Goal: Transaction & Acquisition: Purchase product/service

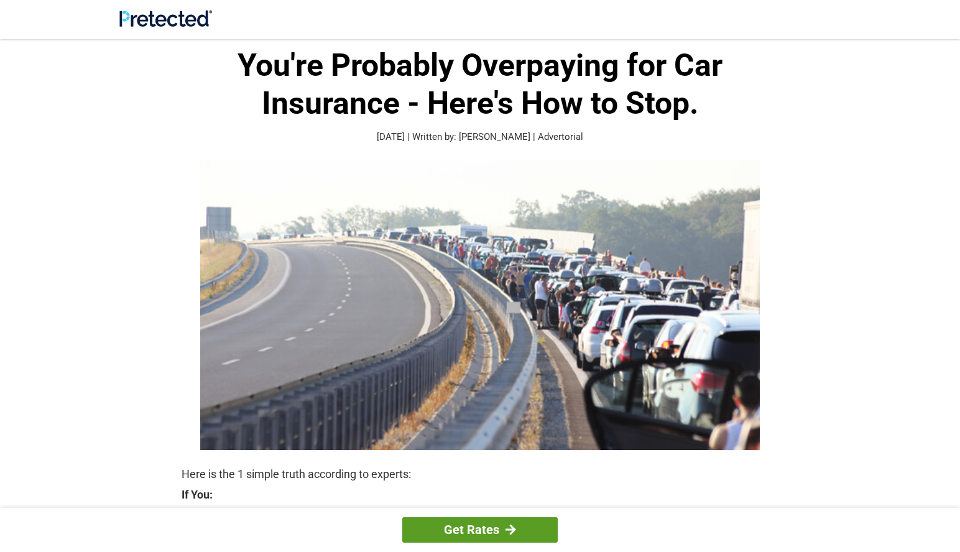
click at [495, 531] on link "Get Rates" at bounding box center [479, 529] width 155 height 25
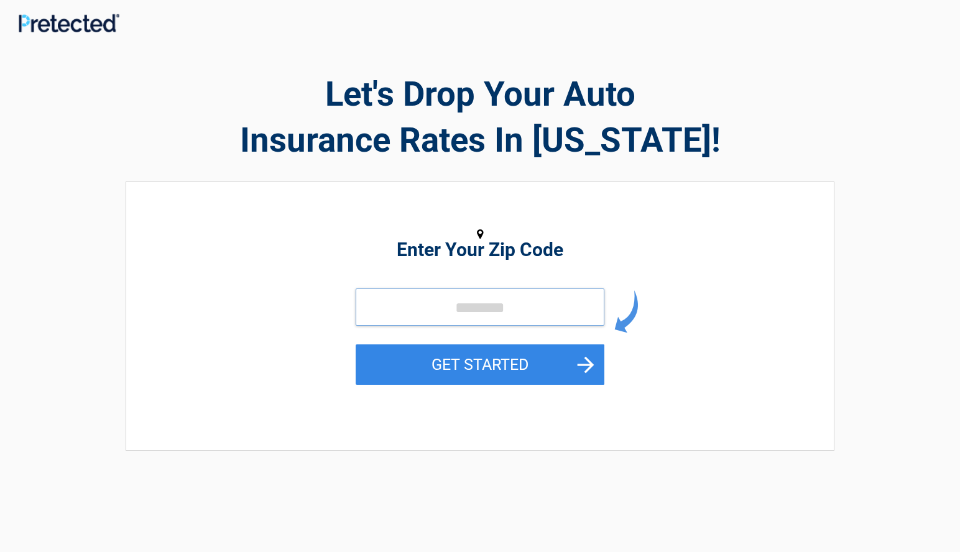
click at [384, 311] on input "tel" at bounding box center [480, 307] width 249 height 37
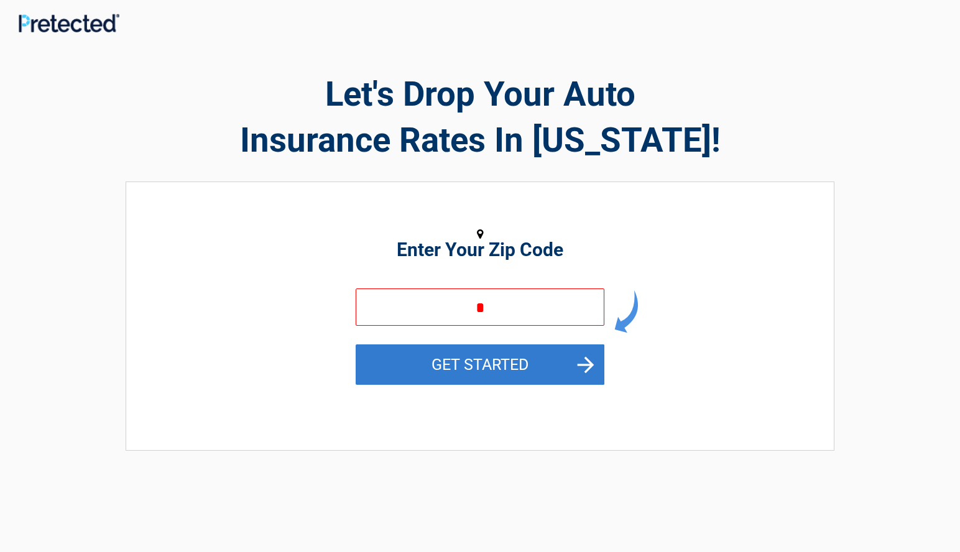
click at [590, 364] on button "GET STARTED" at bounding box center [480, 365] width 249 height 40
click at [494, 366] on button "GET STARTED" at bounding box center [480, 365] width 249 height 40
type input "**"
click at [590, 364] on button "GET STARTED" at bounding box center [480, 365] width 249 height 40
click at [583, 363] on button "GET STARTED" at bounding box center [480, 365] width 249 height 40
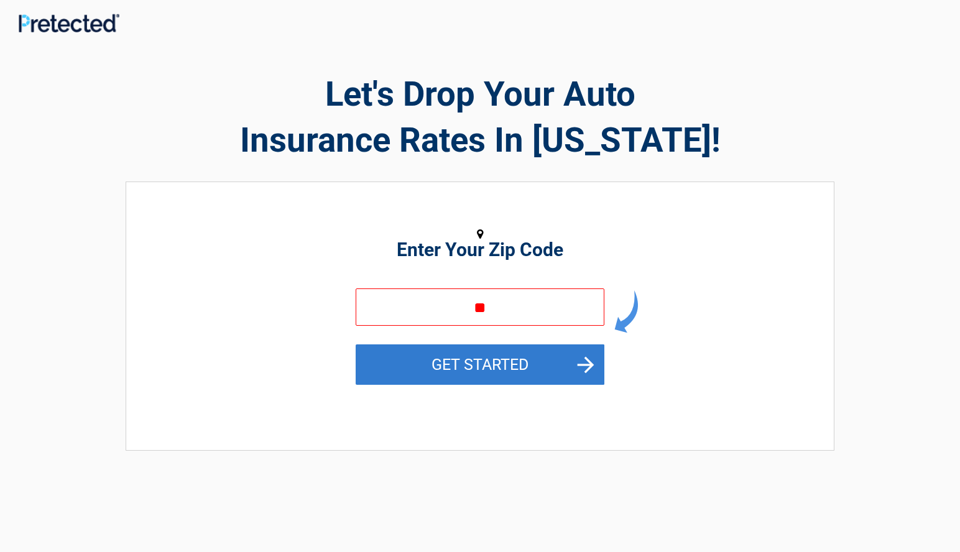
click at [589, 359] on button "GET STARTED" at bounding box center [480, 365] width 249 height 40
click at [484, 361] on button "GET STARTED" at bounding box center [480, 365] width 249 height 40
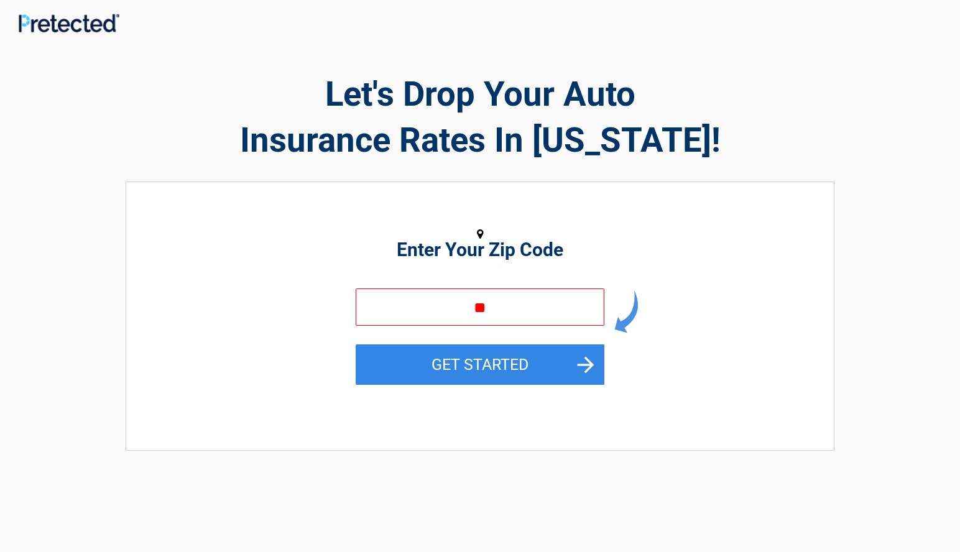
click at [617, 323] on img at bounding box center [626, 311] width 24 height 43
click at [615, 323] on img at bounding box center [626, 311] width 24 height 43
